Goal: Find contact information: Find contact information

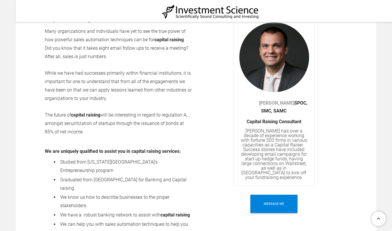
scroll to position [246, 0]
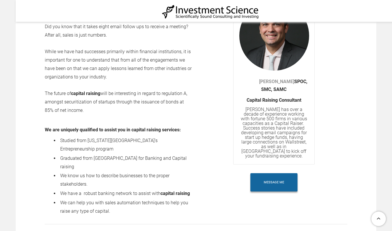
click at [287, 173] on link "Message Me" at bounding box center [274, 182] width 47 height 18
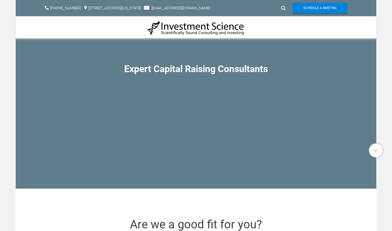
scroll to position [246, 0]
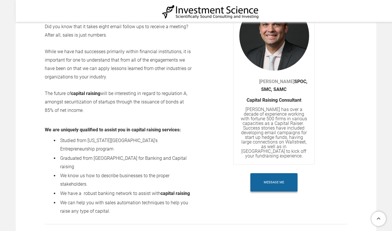
click at [274, 181] on span "Message Me" at bounding box center [274, 182] width 20 height 18
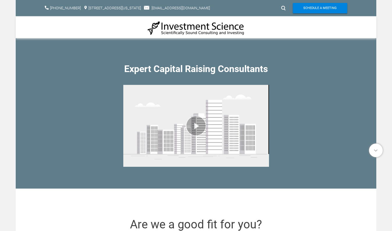
click at [198, 3] on div "​ +1 (917) 512-9523 99 Wall Street Suite 1672, New York, NY 10005​ info@investm…" at bounding box center [196, 8] width 361 height 16
click at [317, 10] on span "Schedule A Meeting" at bounding box center [320, 8] width 33 height 10
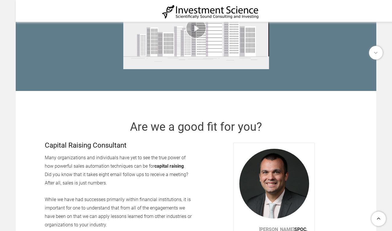
scroll to position [86, 0]
